Goal: Information Seeking & Learning: Learn about a topic

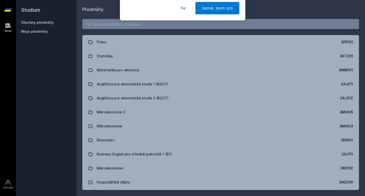
click at [184, 33] on button "Ne" at bounding box center [183, 32] width 18 height 13
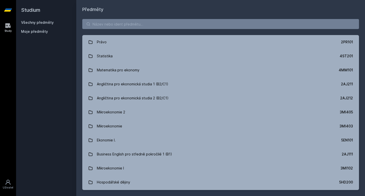
click at [121, 30] on div "Právo 2PR101 Statistika 4ST201 Matematika pro ekonomy 4MM101 Angličtina pro eko…" at bounding box center [220, 104] width 288 height 183
click at [120, 24] on input "search" at bounding box center [220, 24] width 276 height 10
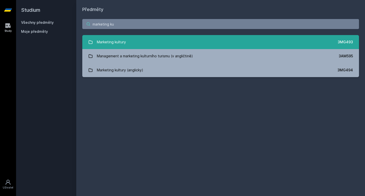
type input "marketing ku"
click at [114, 42] on div "Marketing kultury" at bounding box center [111, 42] width 29 height 10
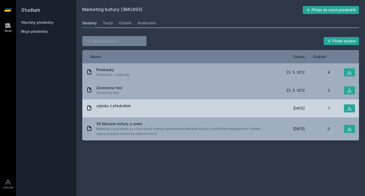
click at [160, 108] on div "výpisky z přednášek ..." at bounding box center [182, 108] width 193 height 10
click at [105, 106] on span "výpisky z přednášek" at bounding box center [113, 105] width 34 height 5
click at [92, 106] on div "výpisky z přednášek ..." at bounding box center [182, 108] width 193 height 10
click at [88, 108] on icon at bounding box center [89, 108] width 6 height 6
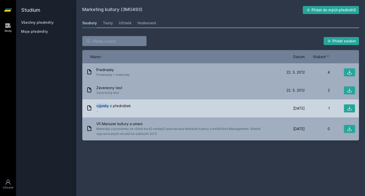
click at [88, 108] on icon at bounding box center [89, 108] width 6 height 6
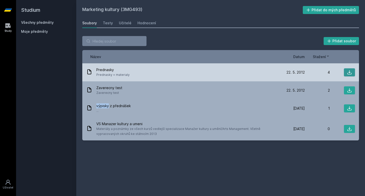
click at [348, 69] on button at bounding box center [349, 72] width 11 height 8
